Goal: Information Seeking & Learning: Learn about a topic

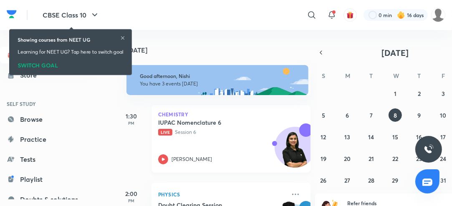
click at [167, 162] on icon at bounding box center [163, 160] width 10 height 10
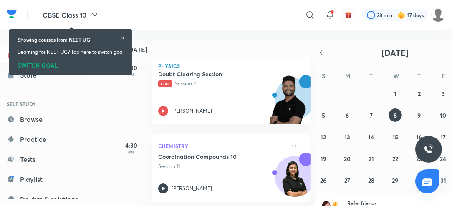
scroll to position [127, 0]
click at [164, 112] on icon at bounding box center [163, 111] width 10 height 10
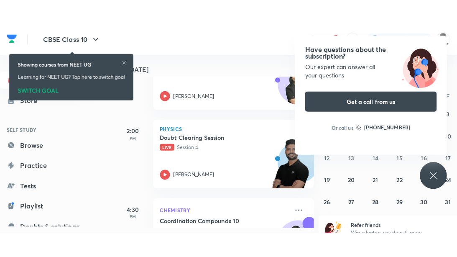
scroll to position [5, 0]
